Goal: Task Accomplishment & Management: Use online tool/utility

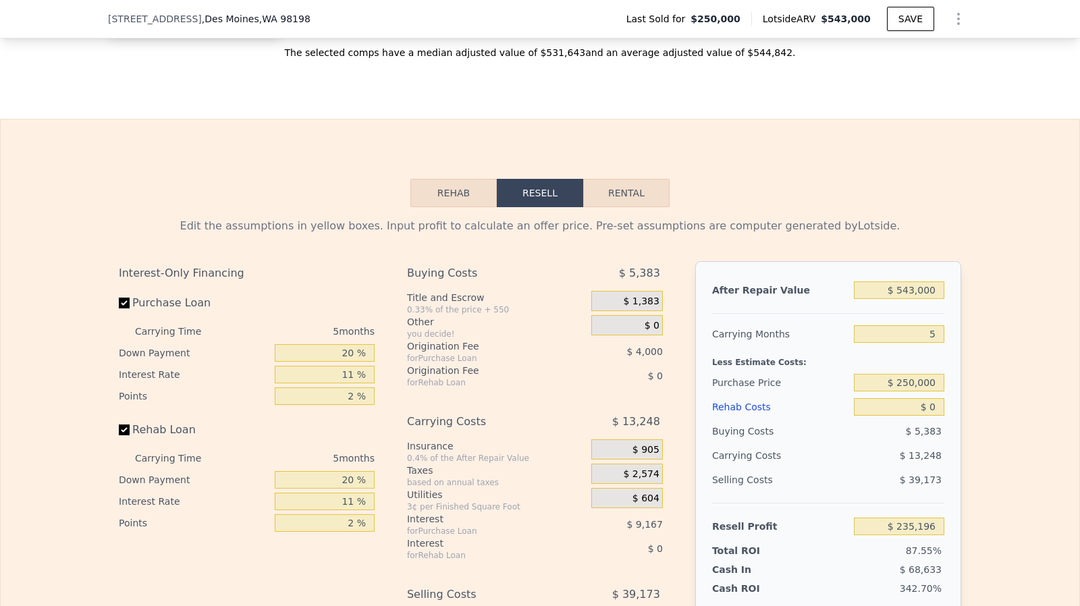
scroll to position [2108, 0]
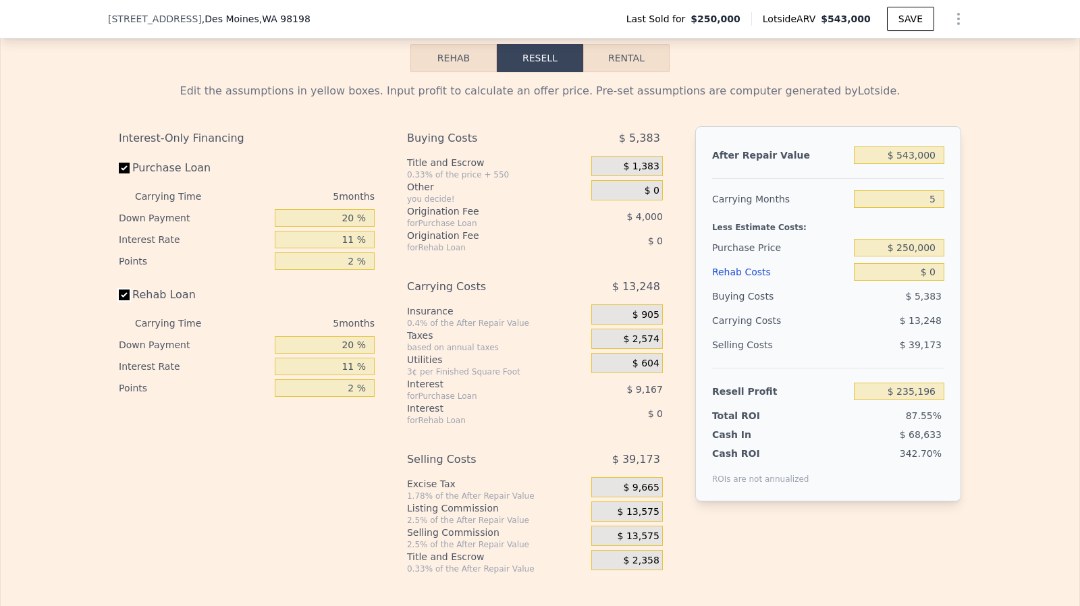
click at [119, 300] on input "Rehab Loan" at bounding box center [124, 295] width 11 height 11
checkbox input "false"
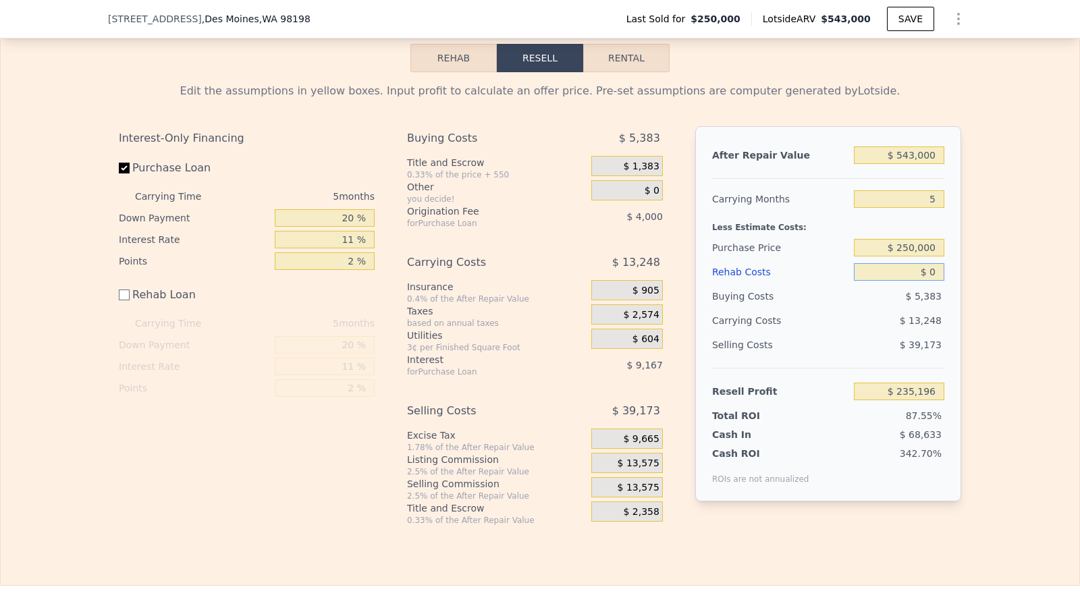
click at [931, 281] on input "$ 0" at bounding box center [899, 272] width 90 height 18
type input "$ 12"
type input "$ 235,184"
type input "$ 125"
type input "$ 235,071"
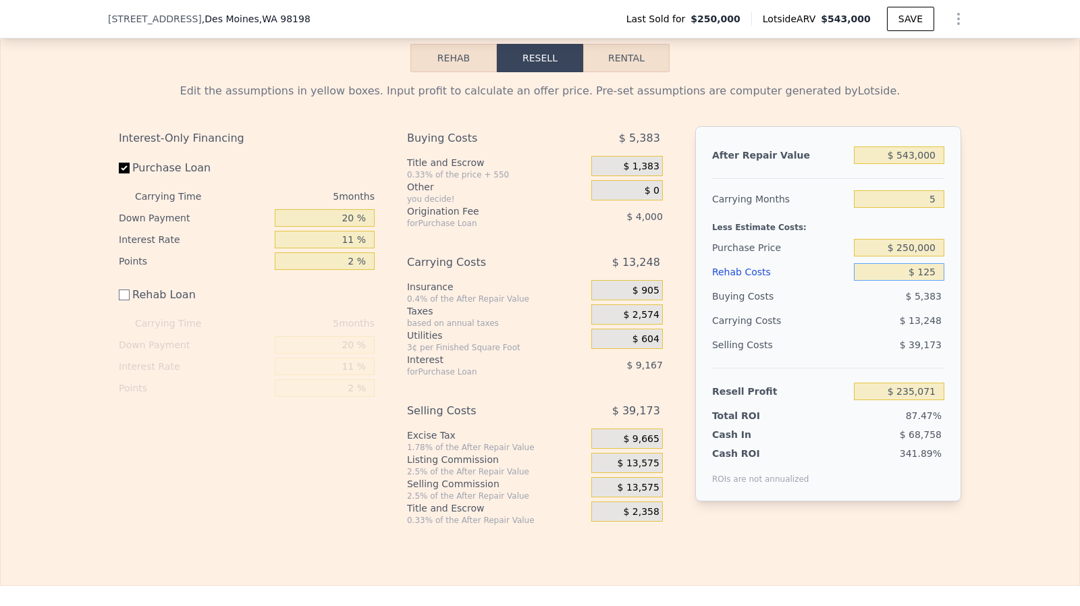
type input "$ 1,250"
type input "$ 233,946"
type input "$ 12,500"
type input "$ 222,696"
type input "$ 125,000"
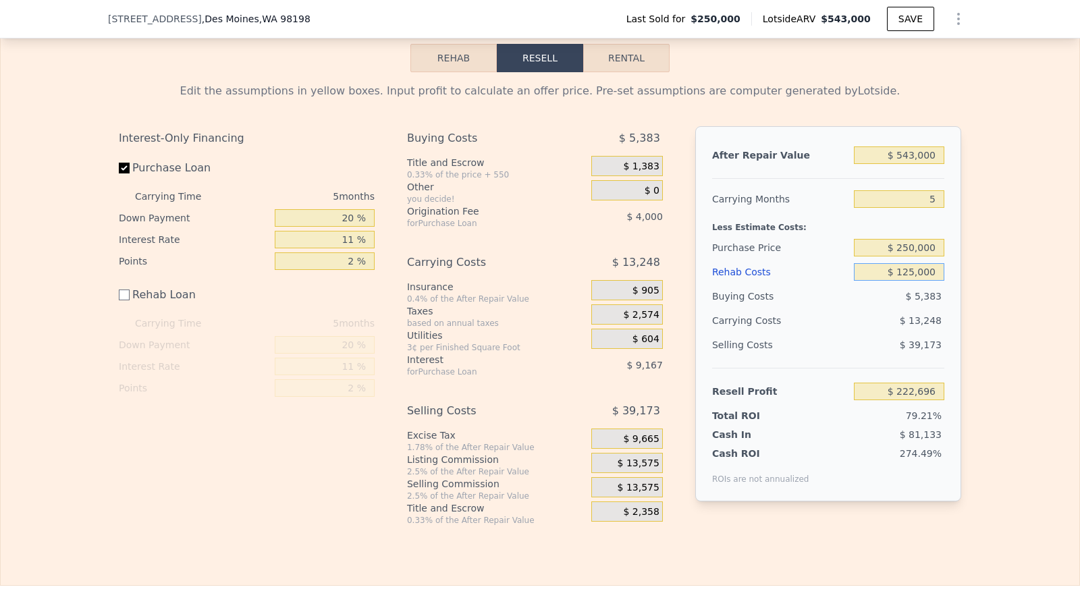
type input "$ 110,196"
type input "$ 125,000"
click at [923, 256] on input "$ 250,000" at bounding box center [899, 248] width 90 height 18
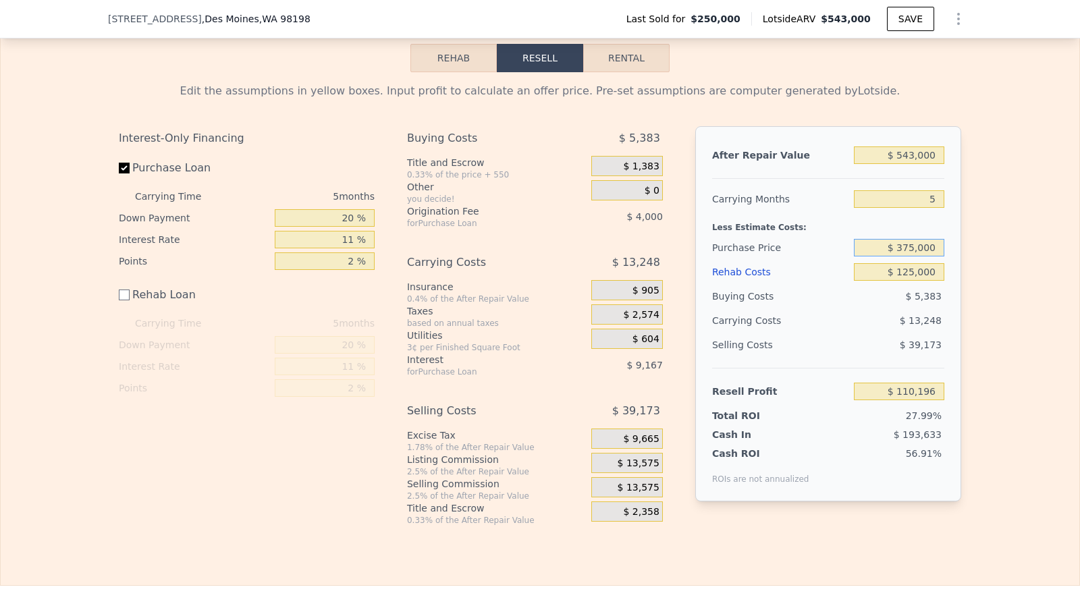
type input "$ 375,000"
click at [645, 470] on span "$ 13,575" at bounding box center [639, 464] width 42 height 12
type input "-$ 21,805"
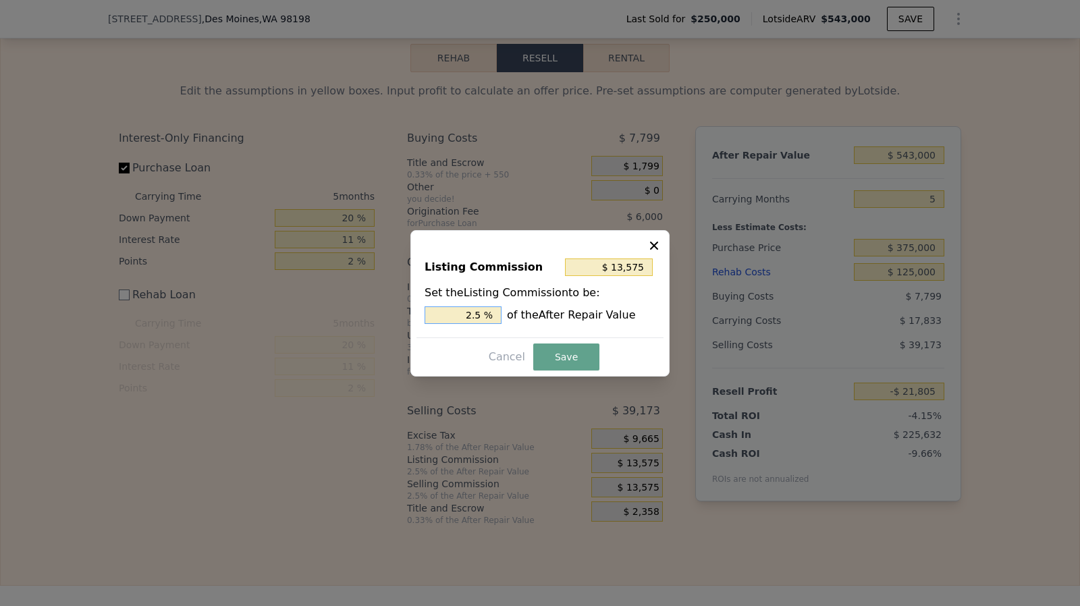
click at [486, 312] on input "2.5 %" at bounding box center [463, 315] width 77 height 18
type input "$ 10,860"
type input "2 %"
type input "$ 5,430"
type input "1. %"
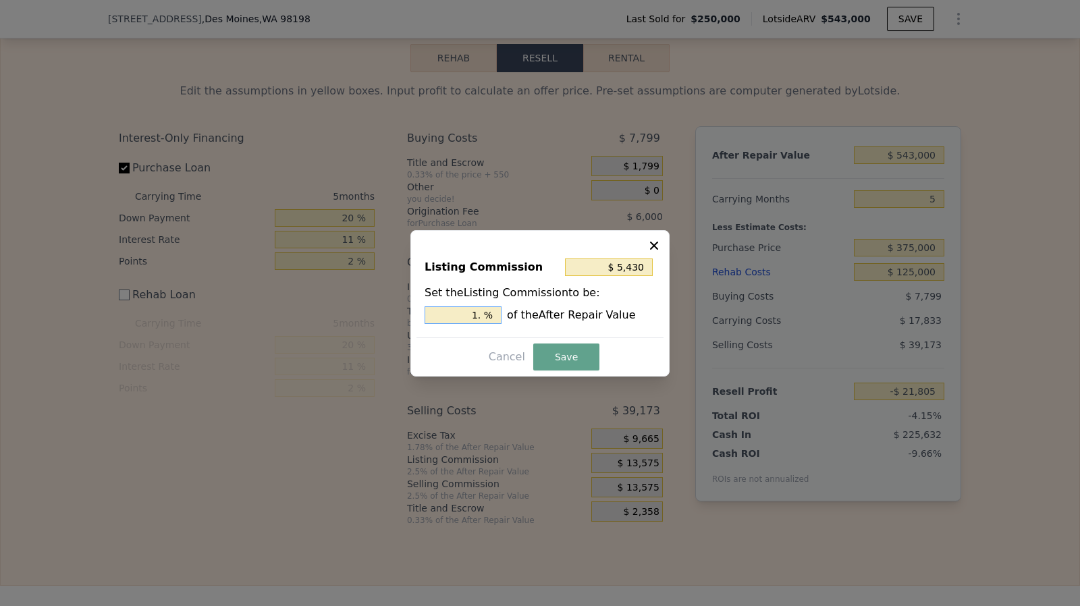
type input "$ 8,145"
type input "1.5 %"
click at [561, 357] on button "Save" at bounding box center [566, 357] width 66 height 27
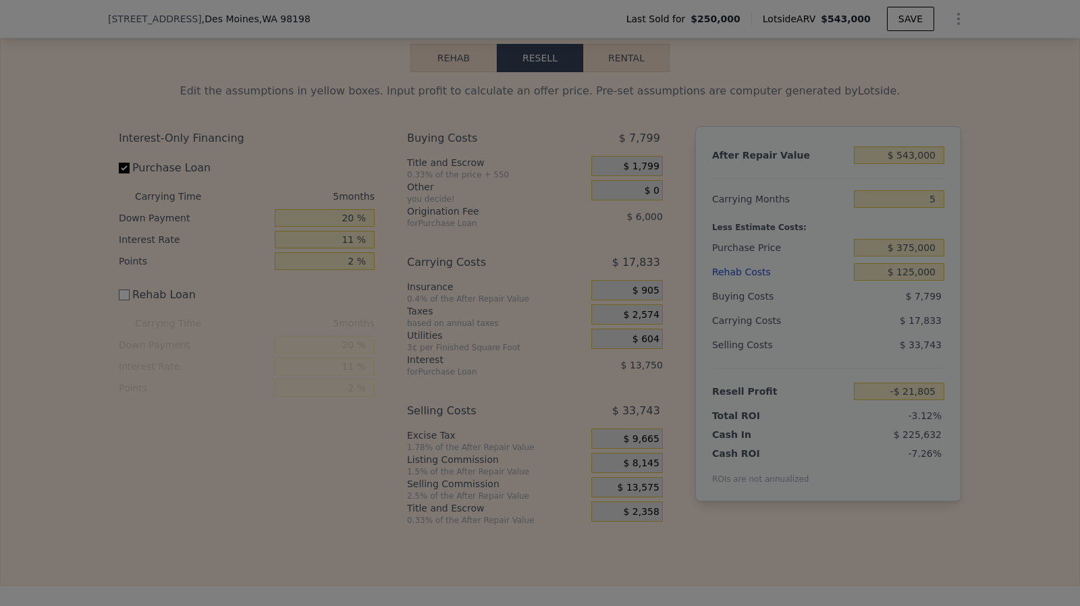
type input "-$ 16,375"
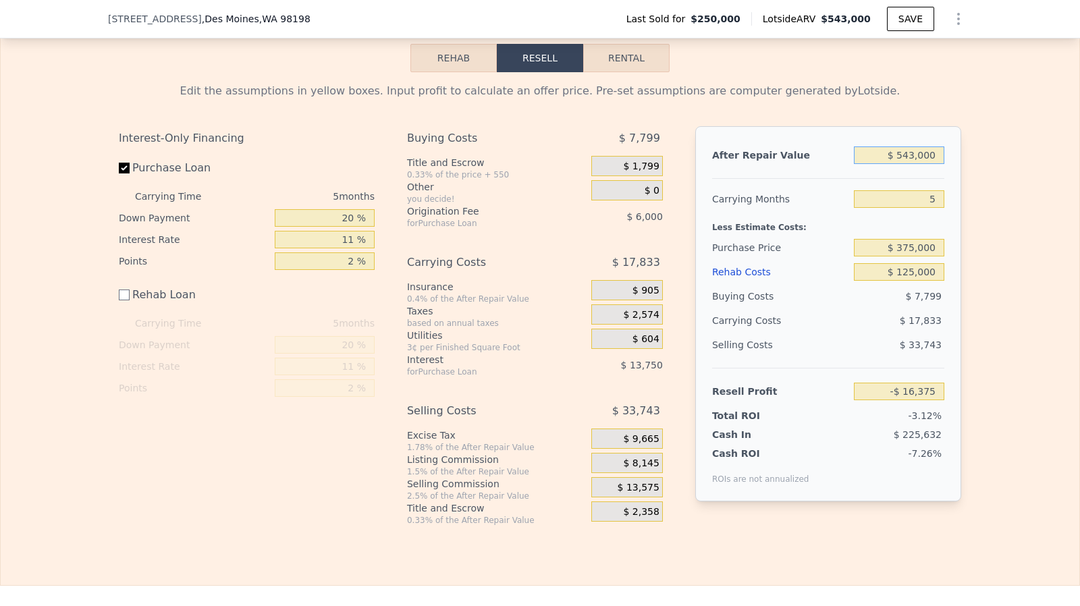
click at [919, 164] on input "$ 543,000" at bounding box center [899, 155] width 90 height 18
type input "$ 6"
type input "-$ 525,271"
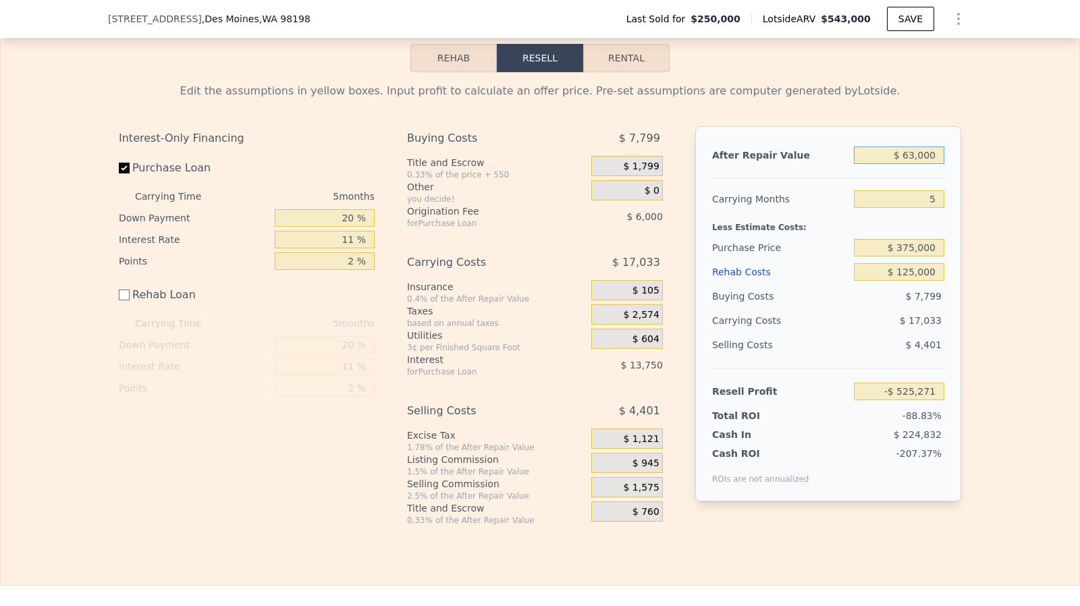
type input "$ 630,000"
type input "$ 65,161"
click at [908, 164] on input "$ 630,000" at bounding box center [899, 155] width 90 height 18
type input "$ 650,000"
type input "$ 83,905"
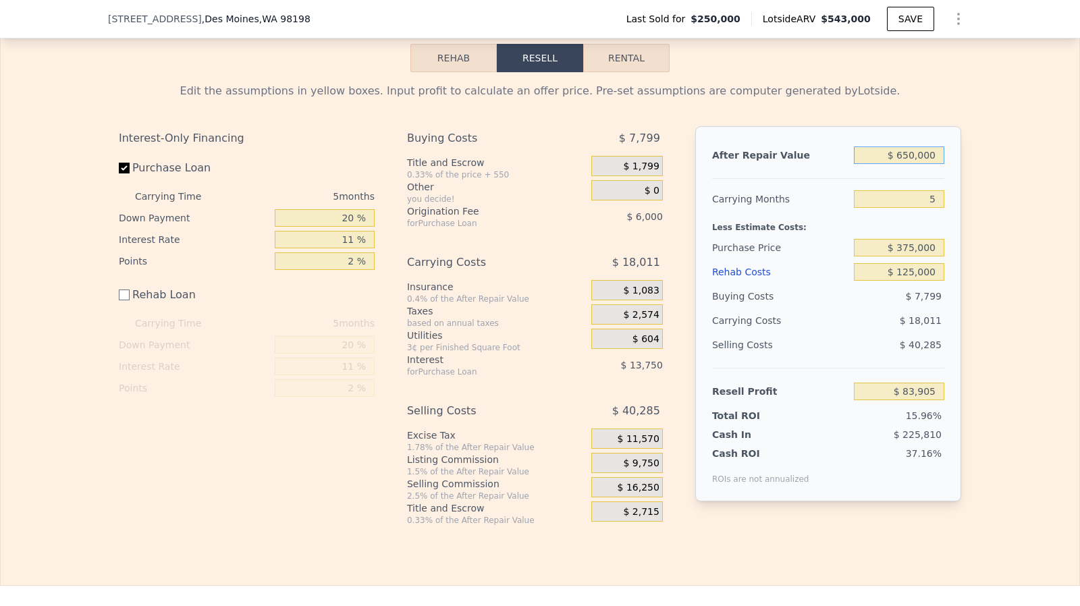
type input "$ 650,000"
click at [929, 281] on input "$ 125,000" at bounding box center [899, 272] width 90 height 18
click at [916, 256] on input "$ 375,000" at bounding box center [899, 248] width 90 height 18
click at [921, 281] on input "$ 125,000" at bounding box center [899, 272] width 90 height 18
click at [908, 256] on input "$ 375,000" at bounding box center [899, 248] width 90 height 18
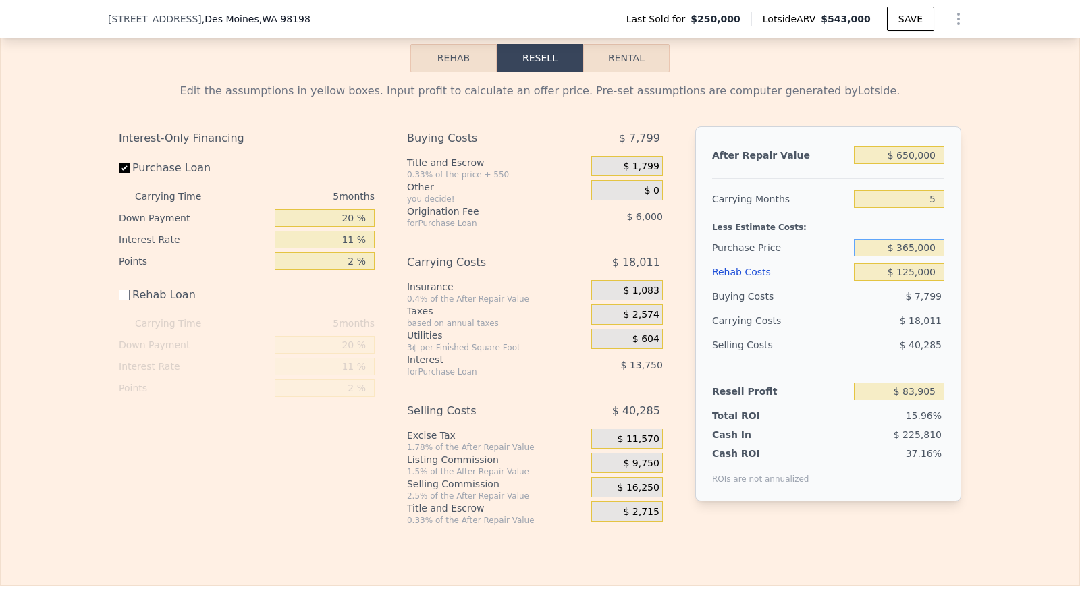
type input "$ 365,000"
click at [911, 281] on input "$ 125,000" at bounding box center [899, 272] width 90 height 18
type input "$ 94,464"
click at [911, 164] on input "$ 650,000" at bounding box center [899, 155] width 90 height 18
type input "$ 65,000"
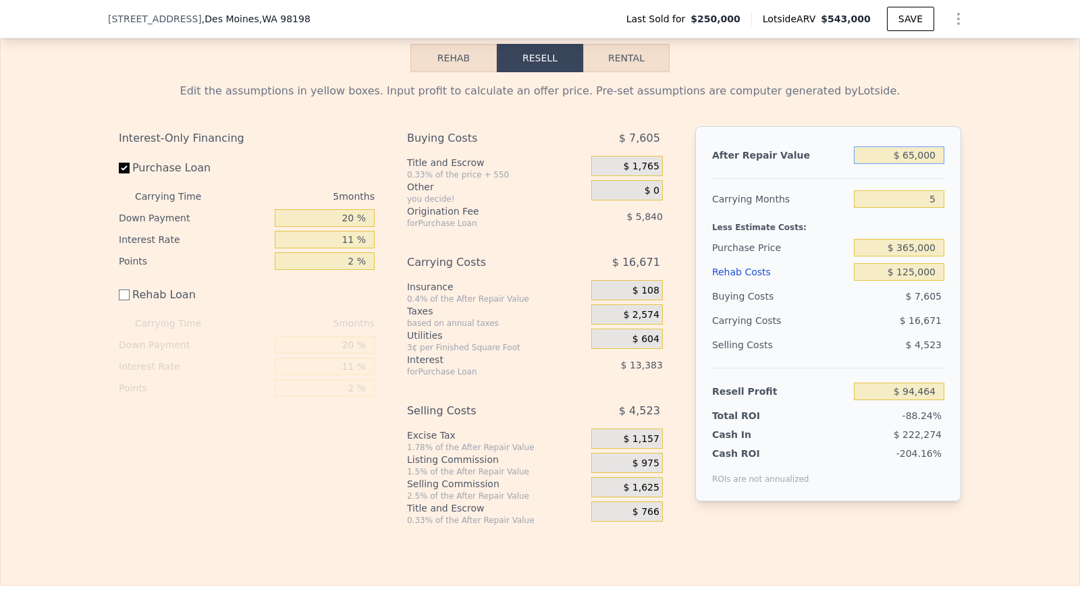
type input "-$ 453,799"
type input "$ 6,000"
type input "-$ 509,095"
type input "$ 630,000"
type input "$ 75,720"
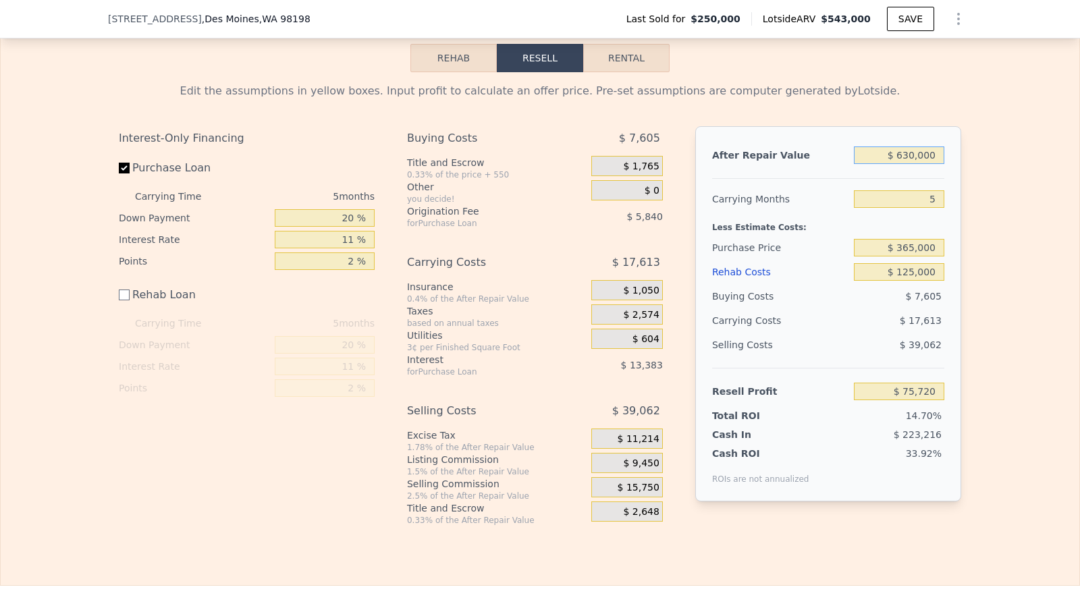
type input "$ 630,000"
click at [927, 256] on input "$ 365,000" at bounding box center [899, 248] width 90 height 18
click at [921, 277] on input "$ 125,000" at bounding box center [899, 272] width 90 height 18
